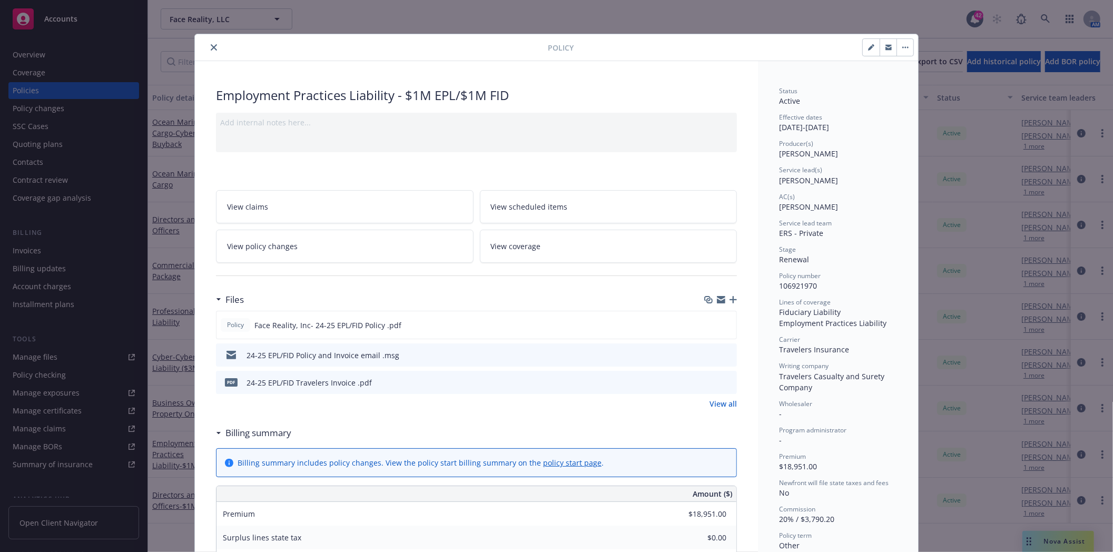
click at [212, 44] on icon "close" at bounding box center [214, 47] width 6 height 6
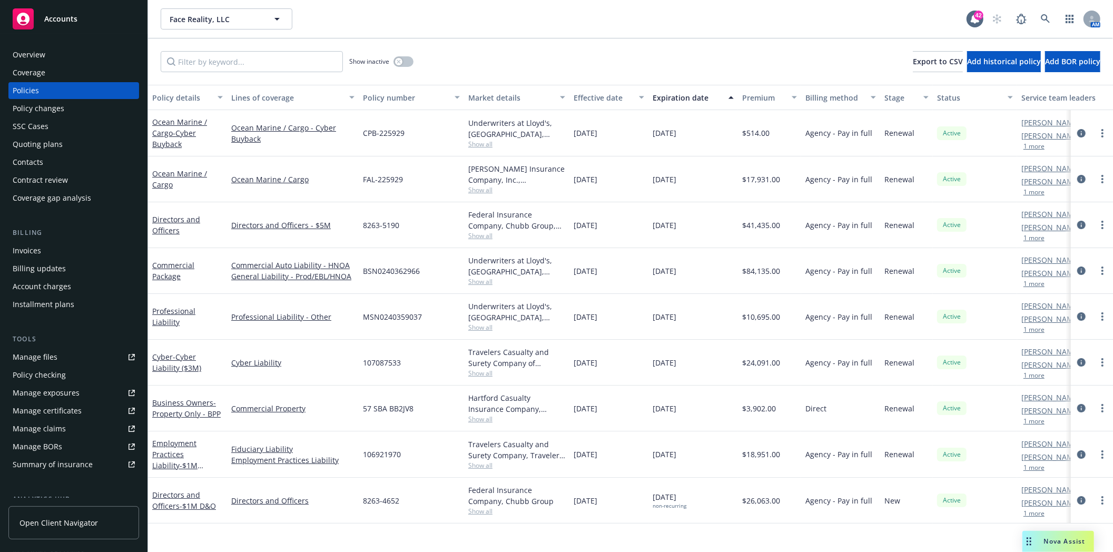
click at [44, 148] on div "Quoting plans" at bounding box center [38, 144] width 50 height 17
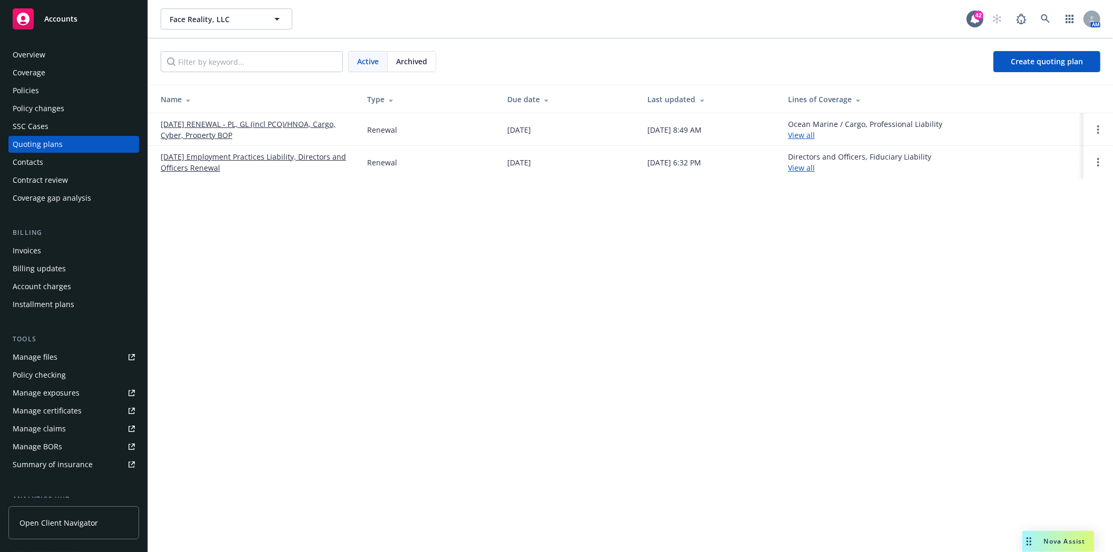
click at [197, 154] on link "[DATE] Employment Practices Liability, Directors and Officers Renewal" at bounding box center [256, 162] width 190 height 22
